Goal: Task Accomplishment & Management: Manage account settings

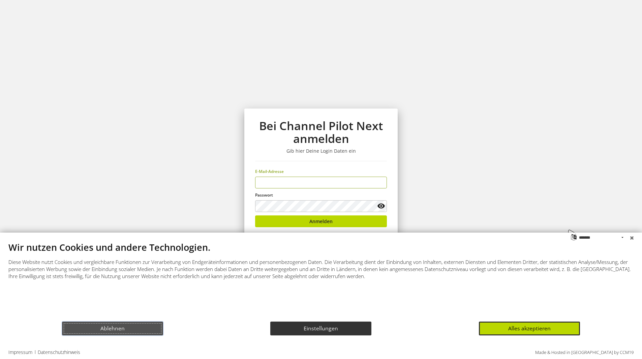
click at [153, 328] on button "Ablehnen" at bounding box center [112, 329] width 101 height 14
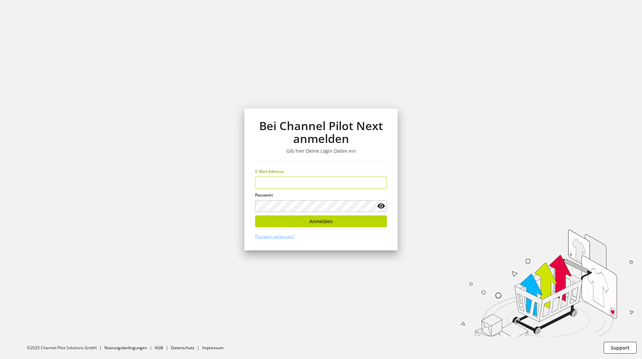
click at [381, 184] on keeper-lock "Open Keeper Popup" at bounding box center [380, 183] width 8 height 8
type input "**********"
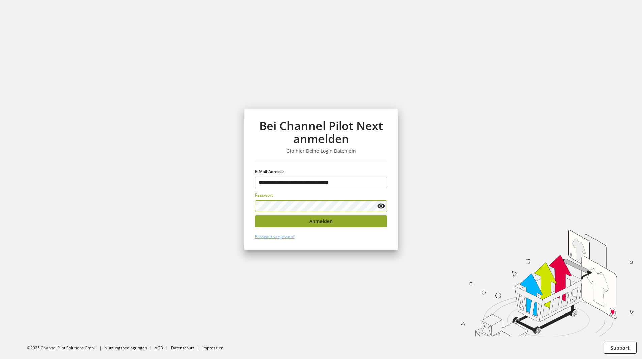
click at [331, 222] on span "Anmelden" at bounding box center [320, 221] width 23 height 7
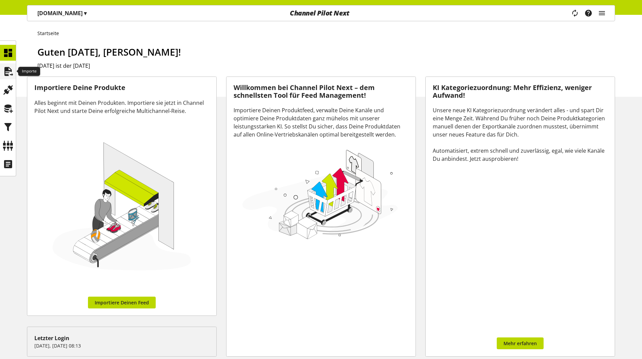
click at [14, 72] on div at bounding box center [8, 71] width 16 height 16
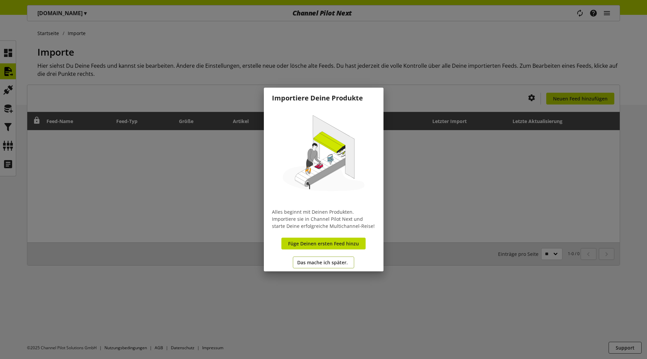
click at [329, 265] on span "Das mache ich später." at bounding box center [322, 262] width 51 height 7
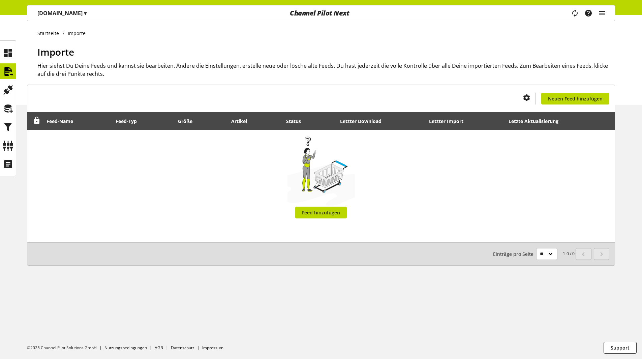
click at [607, 11] on div "Task-Manager Hilfe-Center [PERSON_NAME] [PERSON_NAME][EMAIL_ADDRESS][DOMAIN_NAM…" at bounding box center [591, 13] width 48 height 16
click at [604, 14] on icon "main navigation" at bounding box center [602, 13] width 8 height 12
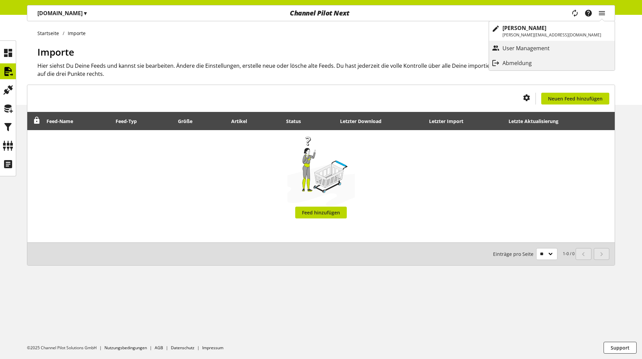
click at [585, 62] on div "Abmeldung" at bounding box center [552, 63] width 126 height 12
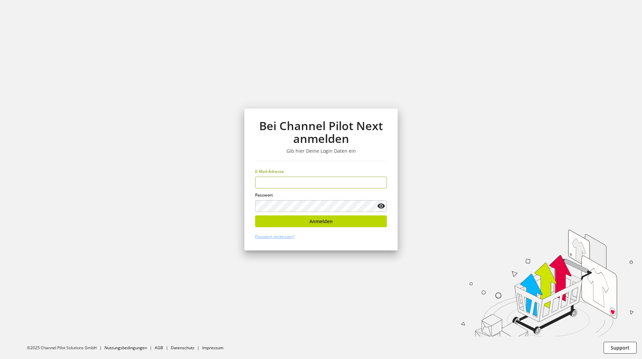
click at [382, 182] on keeper-lock "Open Keeper Popup" at bounding box center [380, 183] width 8 height 8
type input "**********"
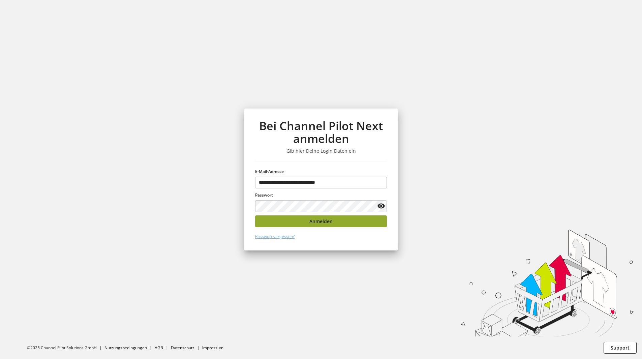
click at [348, 222] on button "Anmelden" at bounding box center [321, 221] width 132 height 12
